Goal: Task Accomplishment & Management: Manage account settings

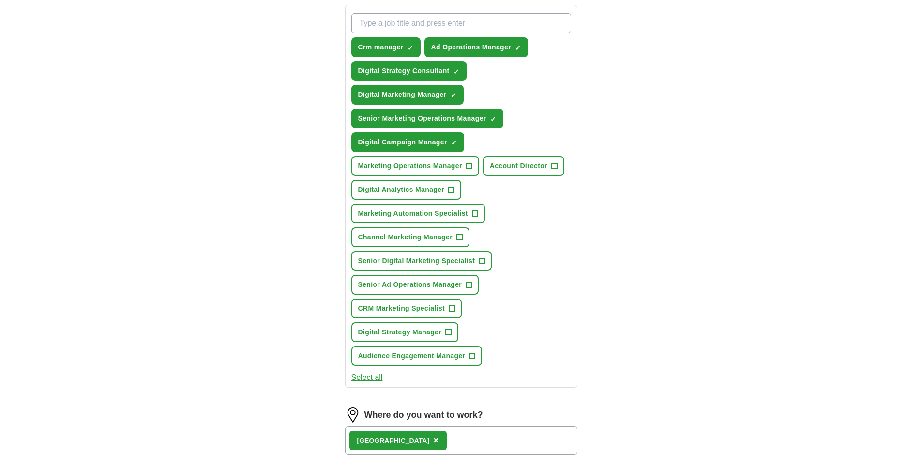
scroll to position [354, 0]
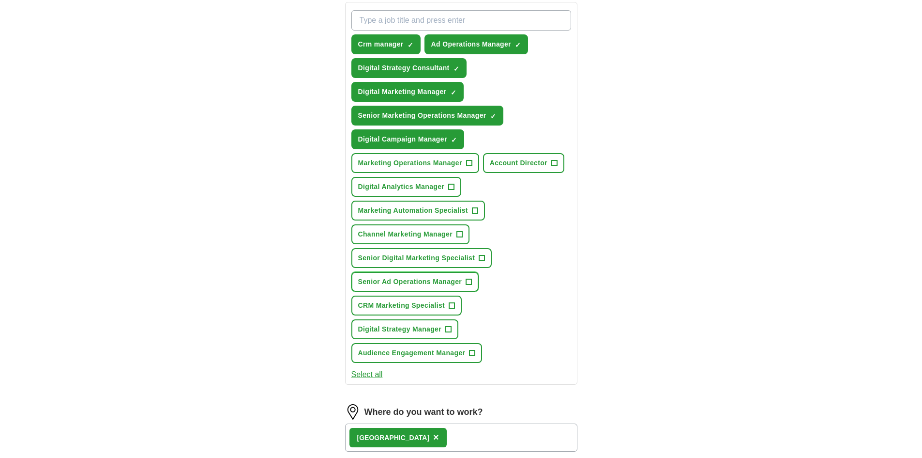
click at [463, 281] on button "Senior Ad Operations Manager +" at bounding box center [416, 282] width 128 height 20
click at [462, 351] on span "Audience Engagement Manager" at bounding box center [412, 353] width 108 height 10
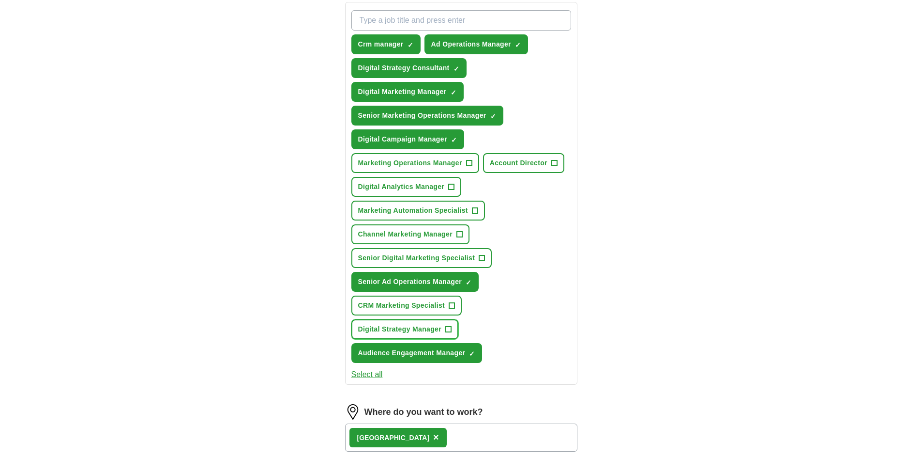
click at [448, 333] on span "+" at bounding box center [449, 329] width 6 height 8
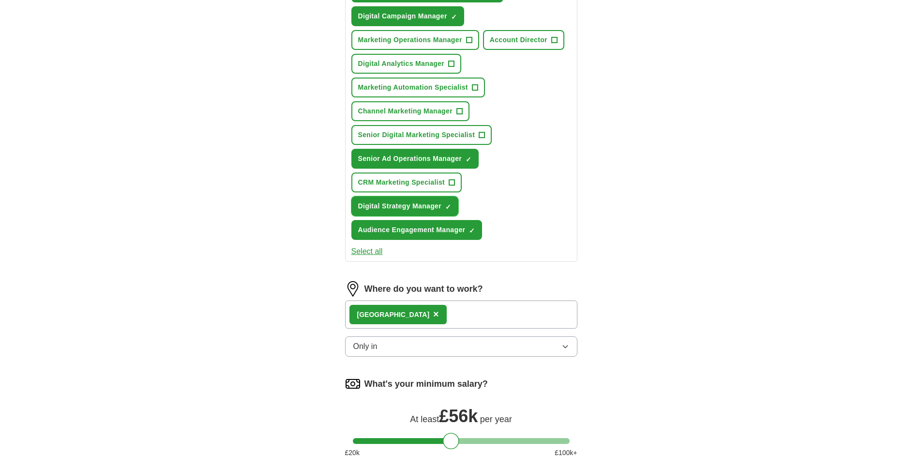
scroll to position [484, 0]
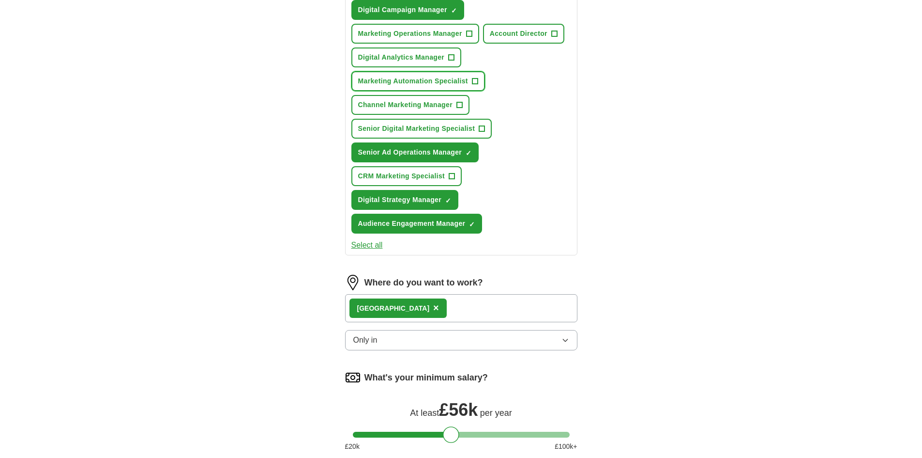
click at [476, 82] on span "+" at bounding box center [475, 81] width 6 height 8
click at [450, 57] on span "+" at bounding box center [452, 58] width 6 height 8
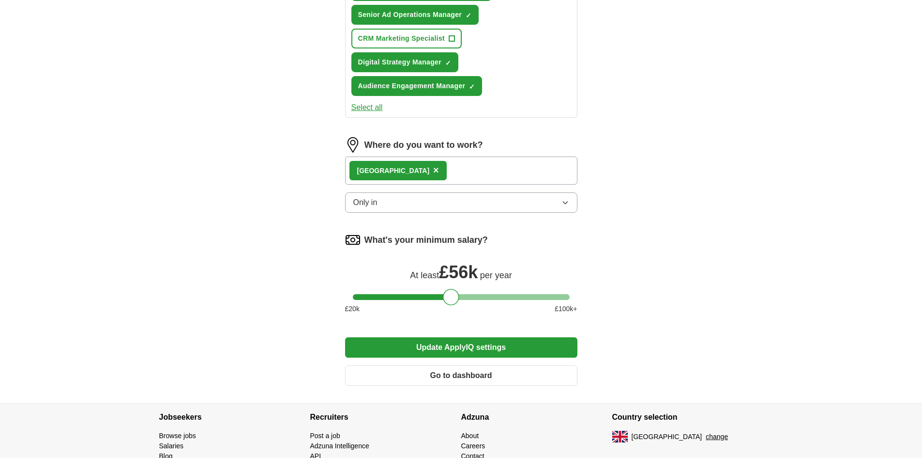
scroll to position [675, 0]
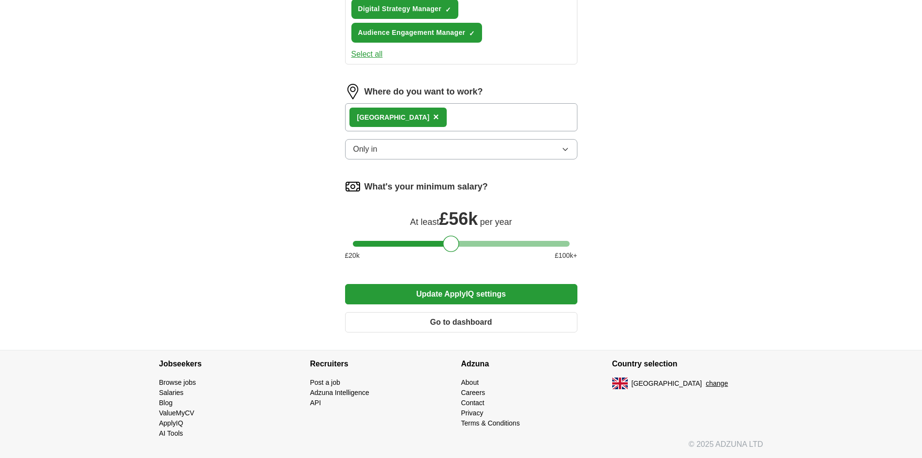
click at [477, 292] on button "Update ApplyIQ settings" at bounding box center [461, 294] width 232 height 20
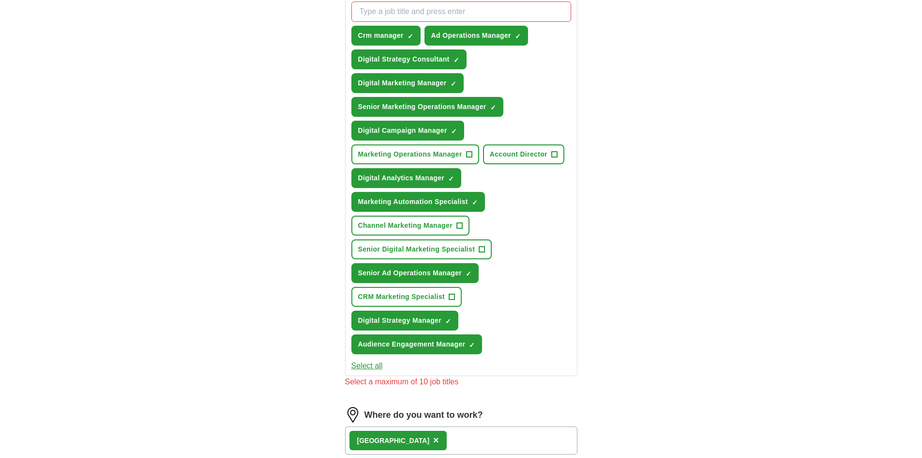
scroll to position [358, 0]
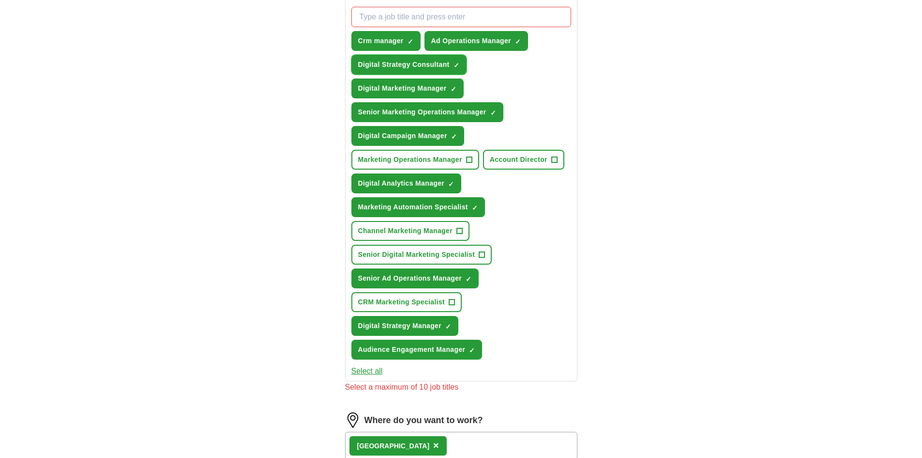
click at [452, 65] on button "Digital Strategy Consultant ✓ ×" at bounding box center [409, 65] width 115 height 20
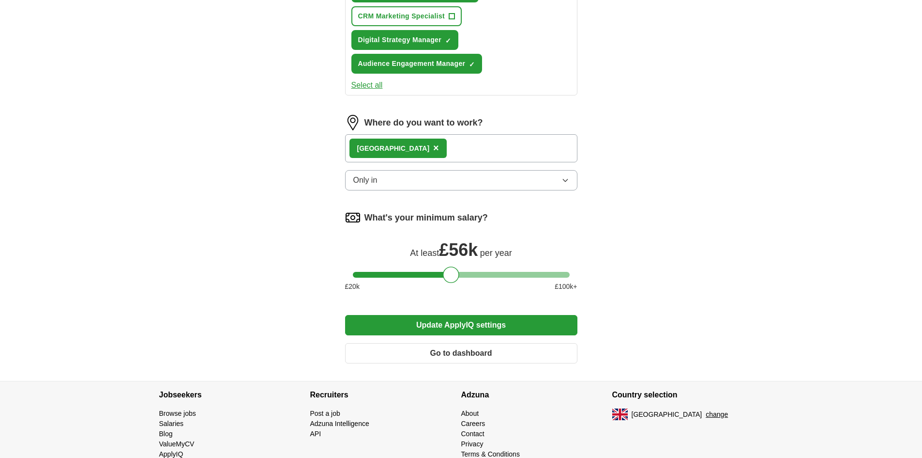
scroll to position [675, 0]
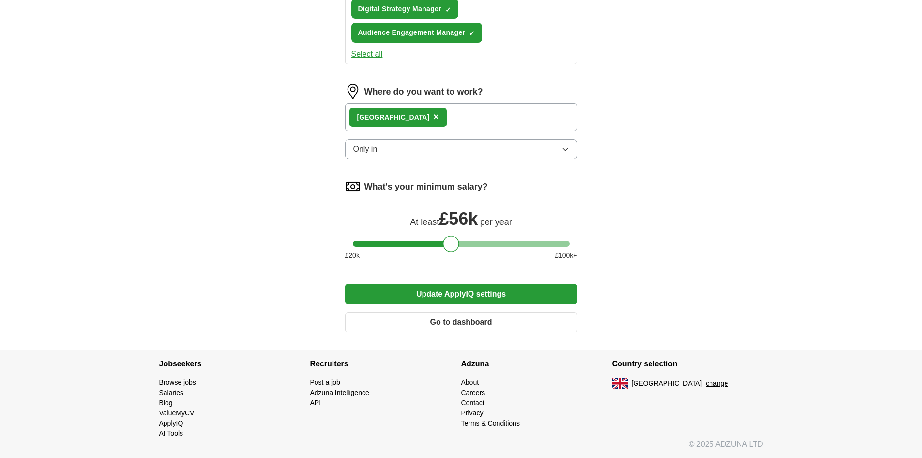
click at [459, 292] on button "Update ApplyIQ settings" at bounding box center [461, 294] width 232 height 20
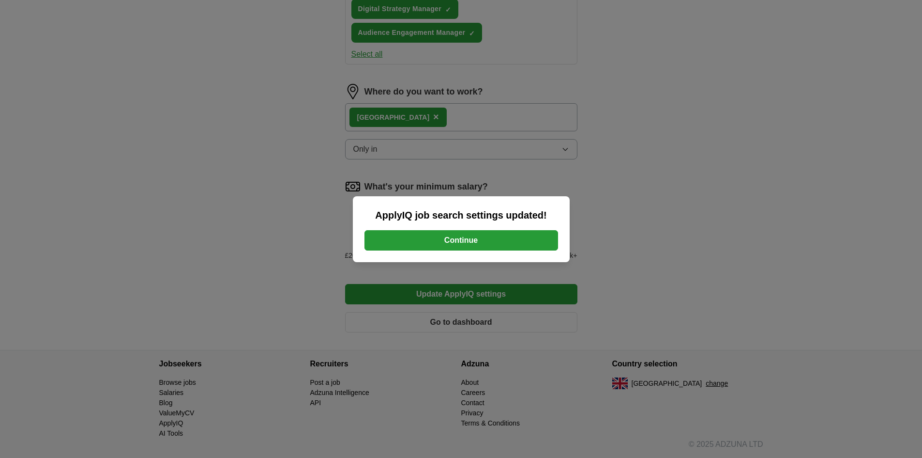
click at [456, 242] on button "Continue" at bounding box center [462, 240] width 194 height 20
